Goal: Information Seeking & Learning: Learn about a topic

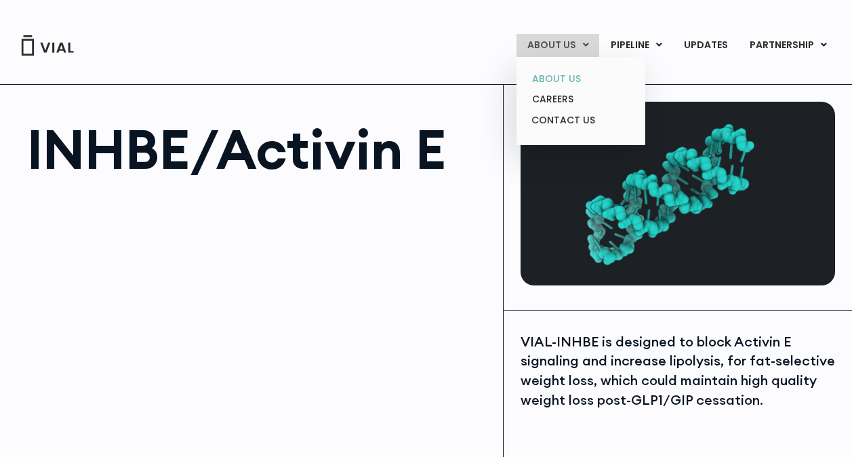
click at [573, 78] on link "ABOUT US" at bounding box center [580, 78] width 119 height 21
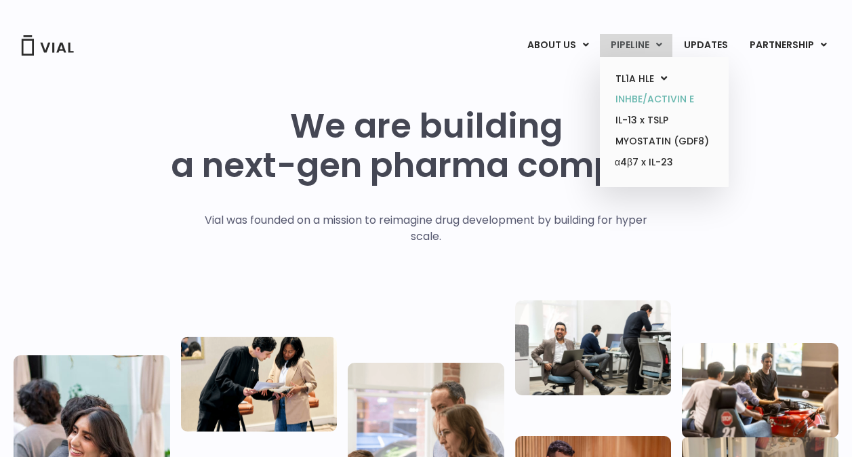
click at [651, 94] on link "INHBE/ACTIVIN E" at bounding box center [663, 99] width 119 height 21
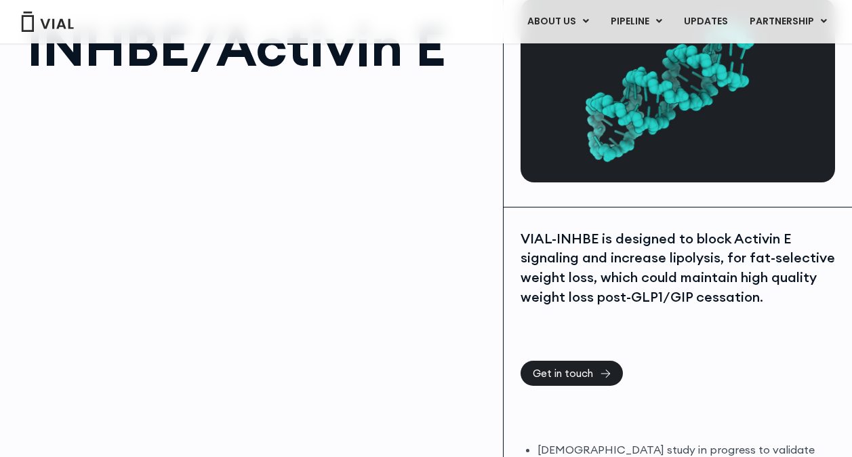
scroll to position [104, 0]
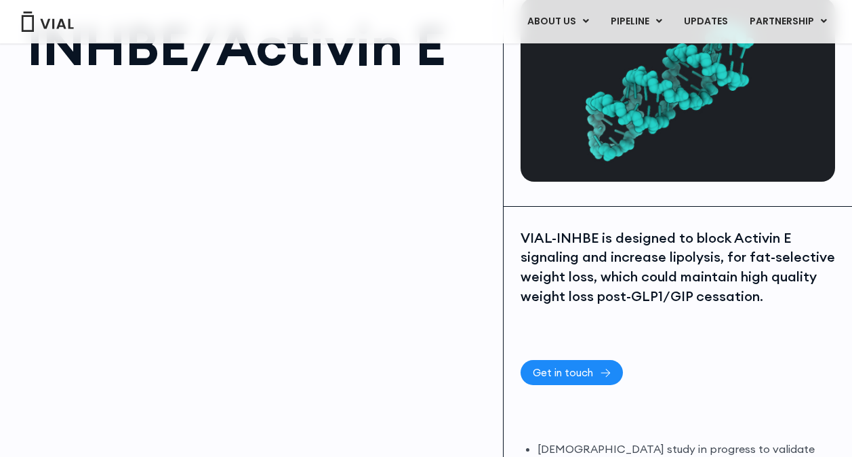
click at [588, 368] on span "Get in touch" at bounding box center [563, 372] width 60 height 10
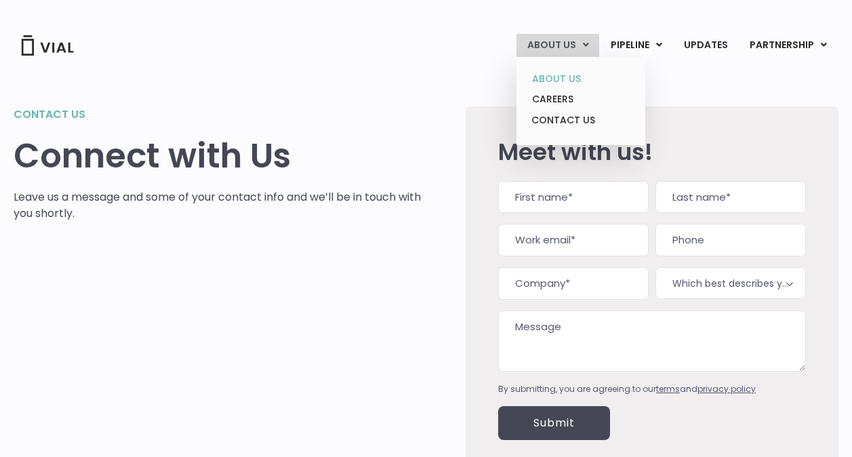
click at [564, 68] on link "ABOUT US" at bounding box center [580, 78] width 119 height 21
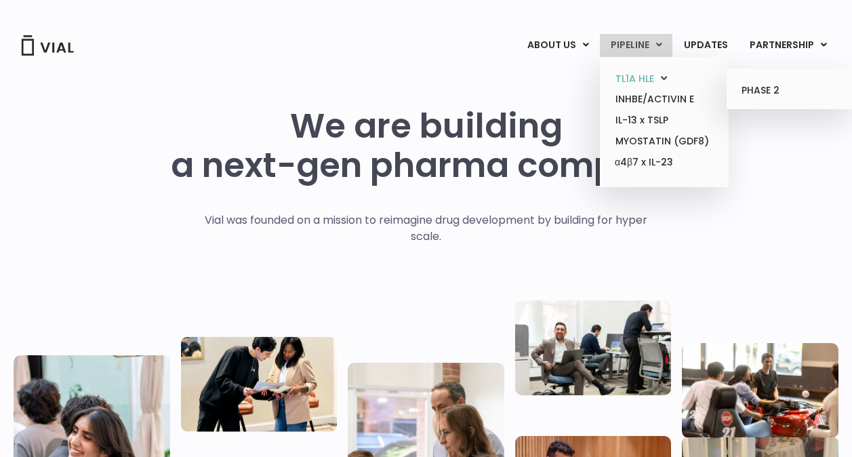
click at [644, 70] on link "TL1A HLE" at bounding box center [663, 78] width 119 height 21
